Goal: Find specific page/section: Locate a particular part of the current website

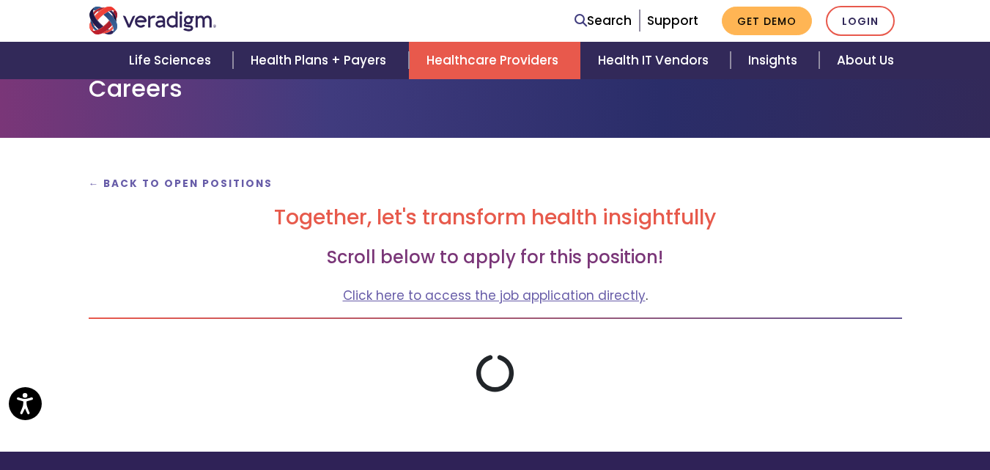
scroll to position [147, 0]
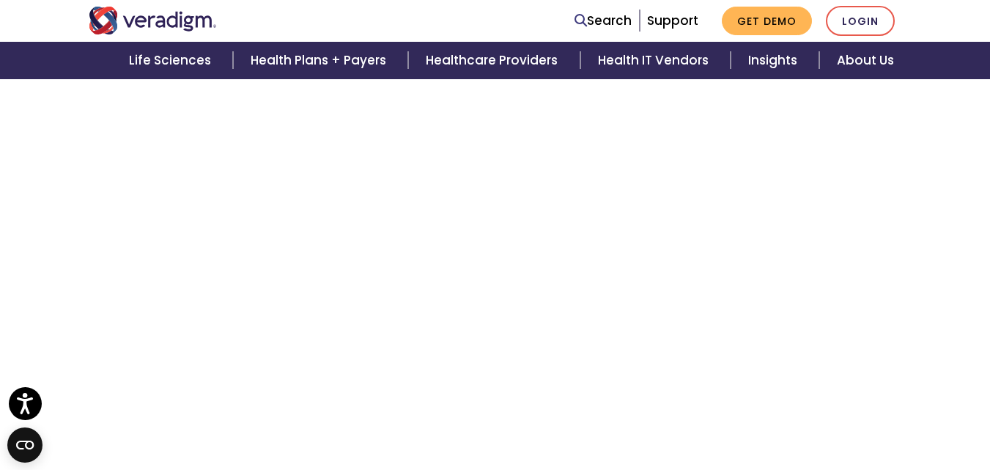
scroll to position [3224, 0]
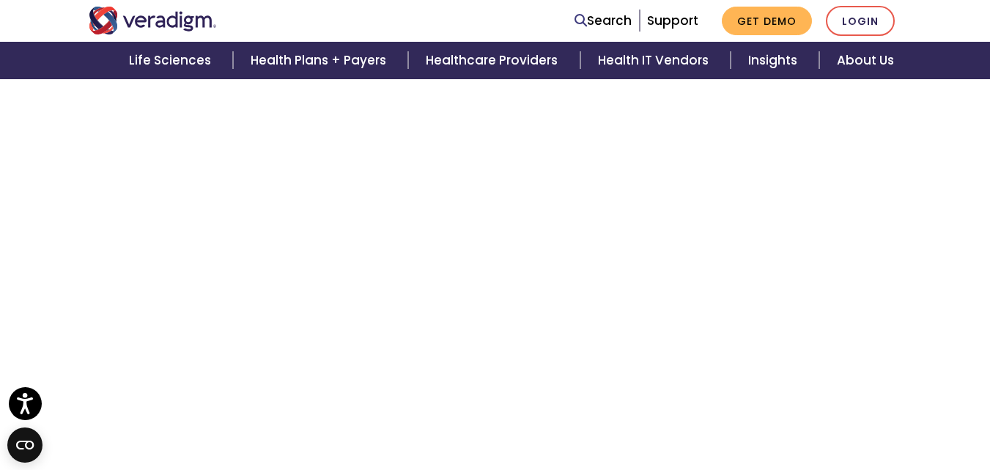
scroll to position [6595, 0]
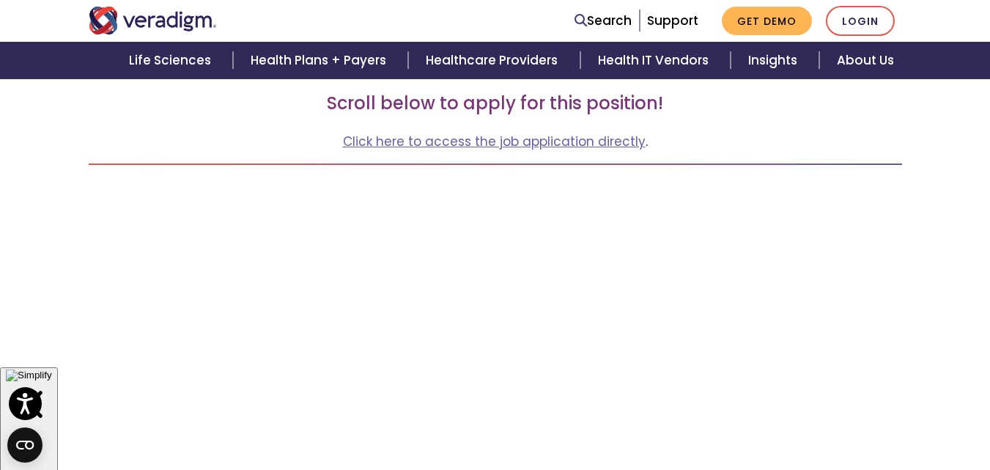
scroll to position [255, 0]
